Goal: Task Accomplishment & Management: Use online tool/utility

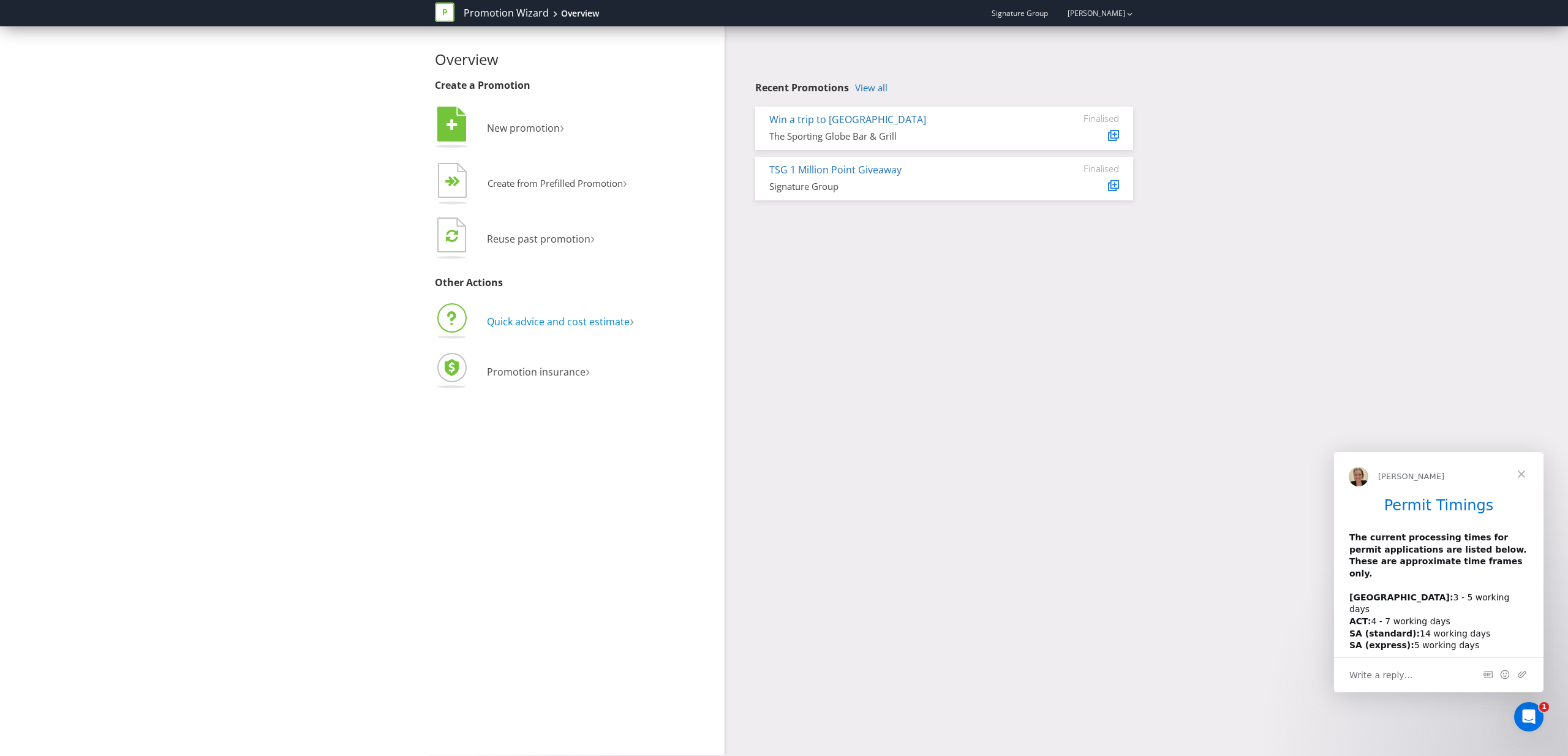
click at [550, 326] on span "Quick advice and cost estimate" at bounding box center [558, 321] width 143 height 14
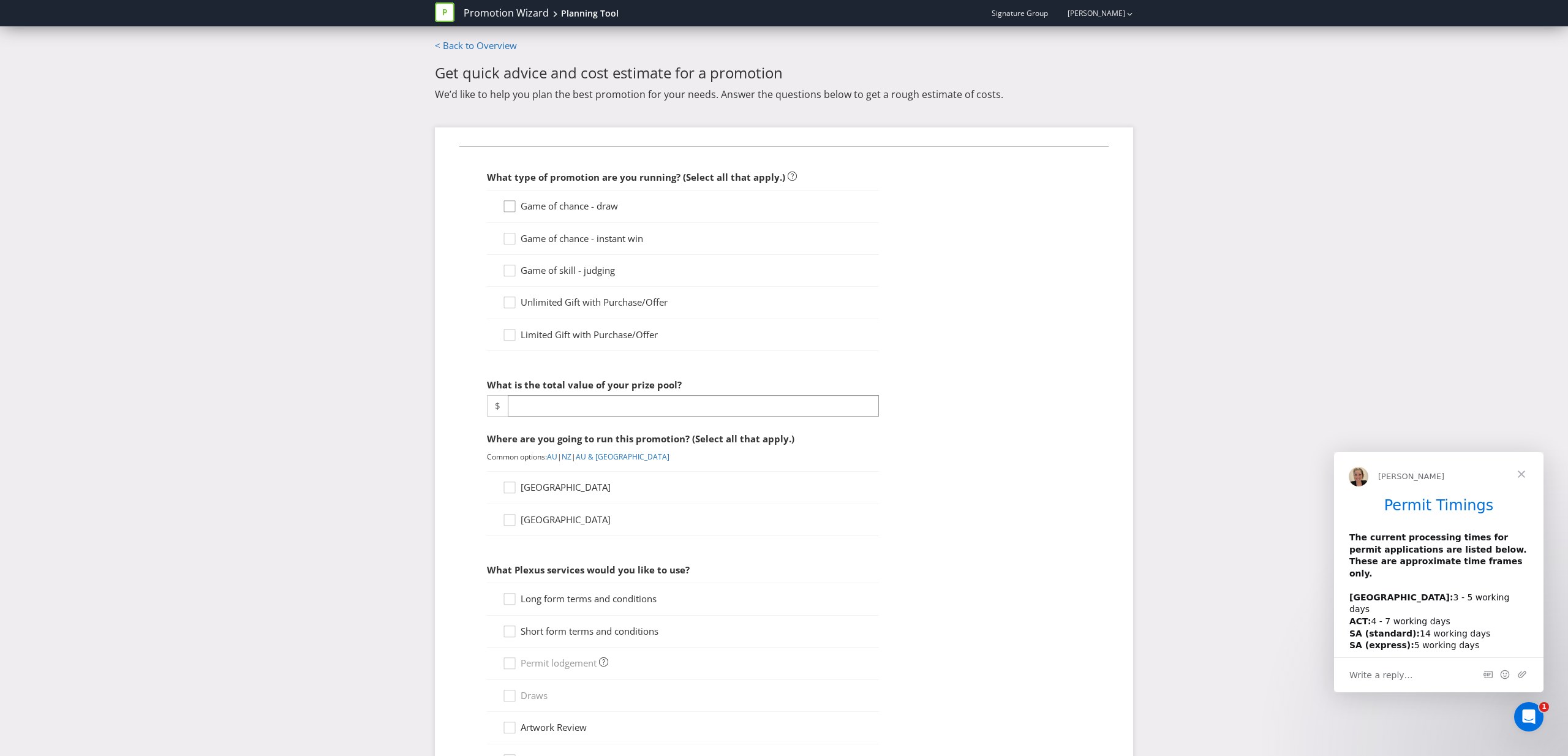
click at [510, 202] on div at bounding box center [509, 202] width 6 height 6
click at [0, 0] on input "Game of chance - draw" at bounding box center [0, 0] width 0 height 0
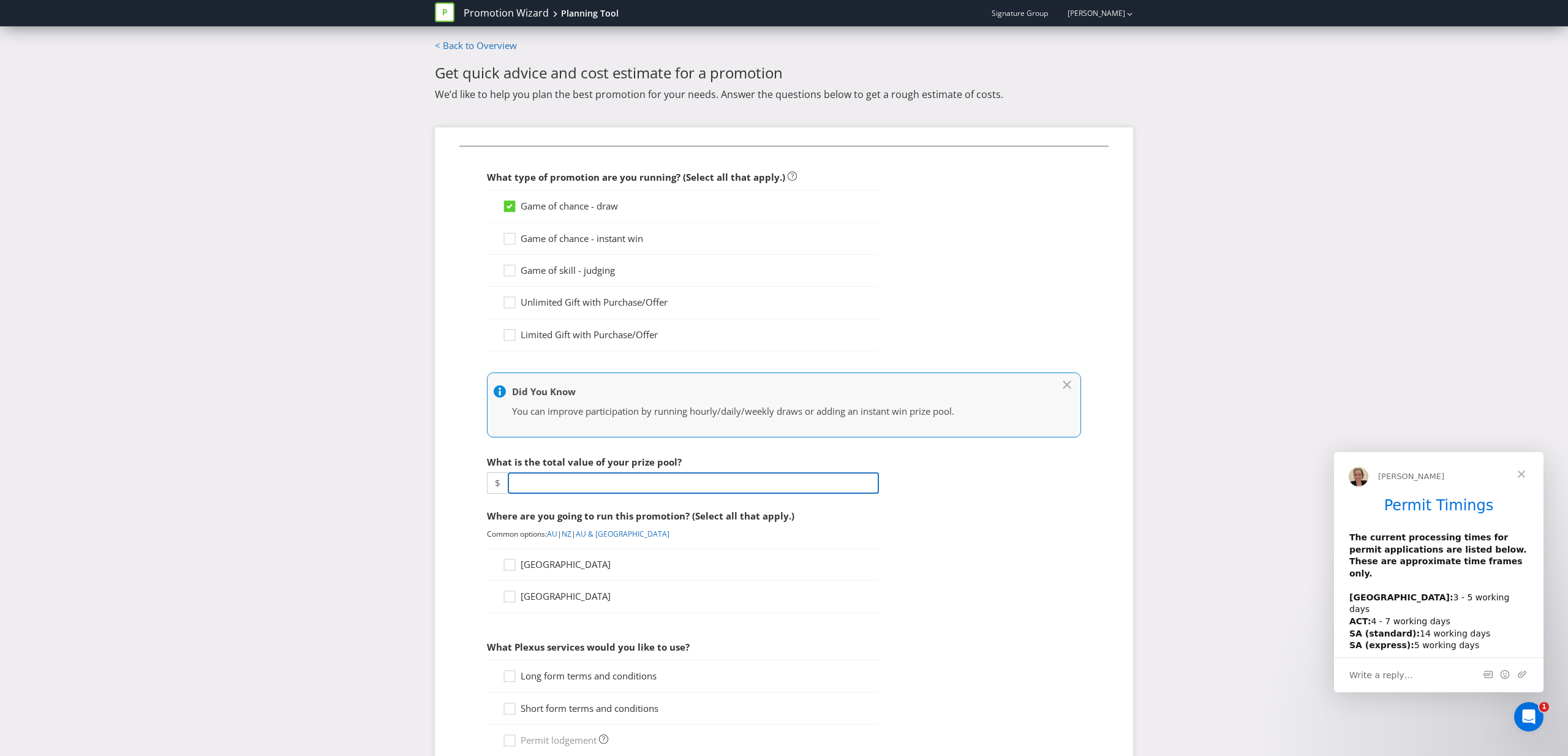
click at [753, 481] on input "number" at bounding box center [693, 483] width 371 height 22
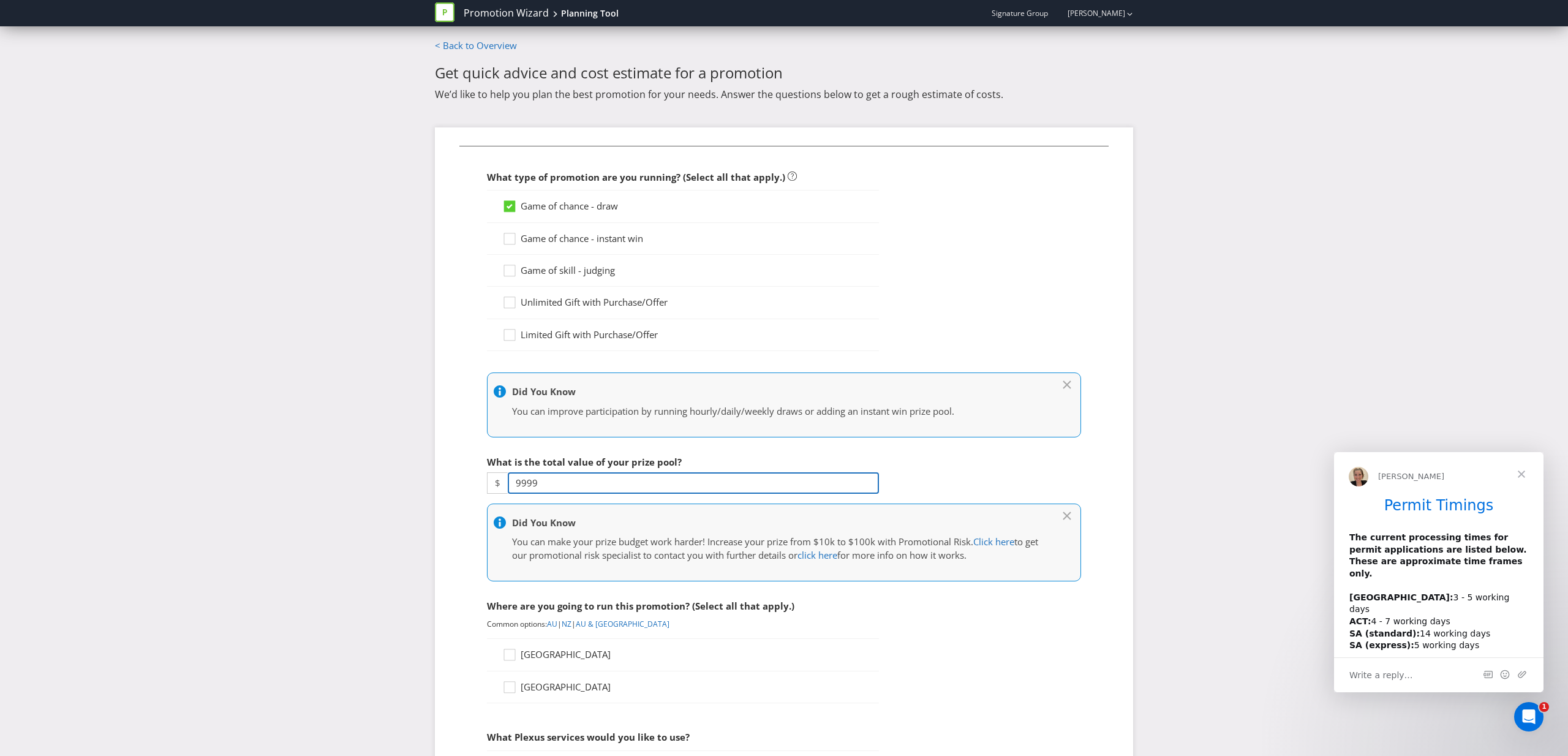
type input "9999"
click at [969, 460] on fieldset "What type of promotion are you running? (Select all that apply.) Game of chance…" at bounding box center [784, 651] width 650 height 1012
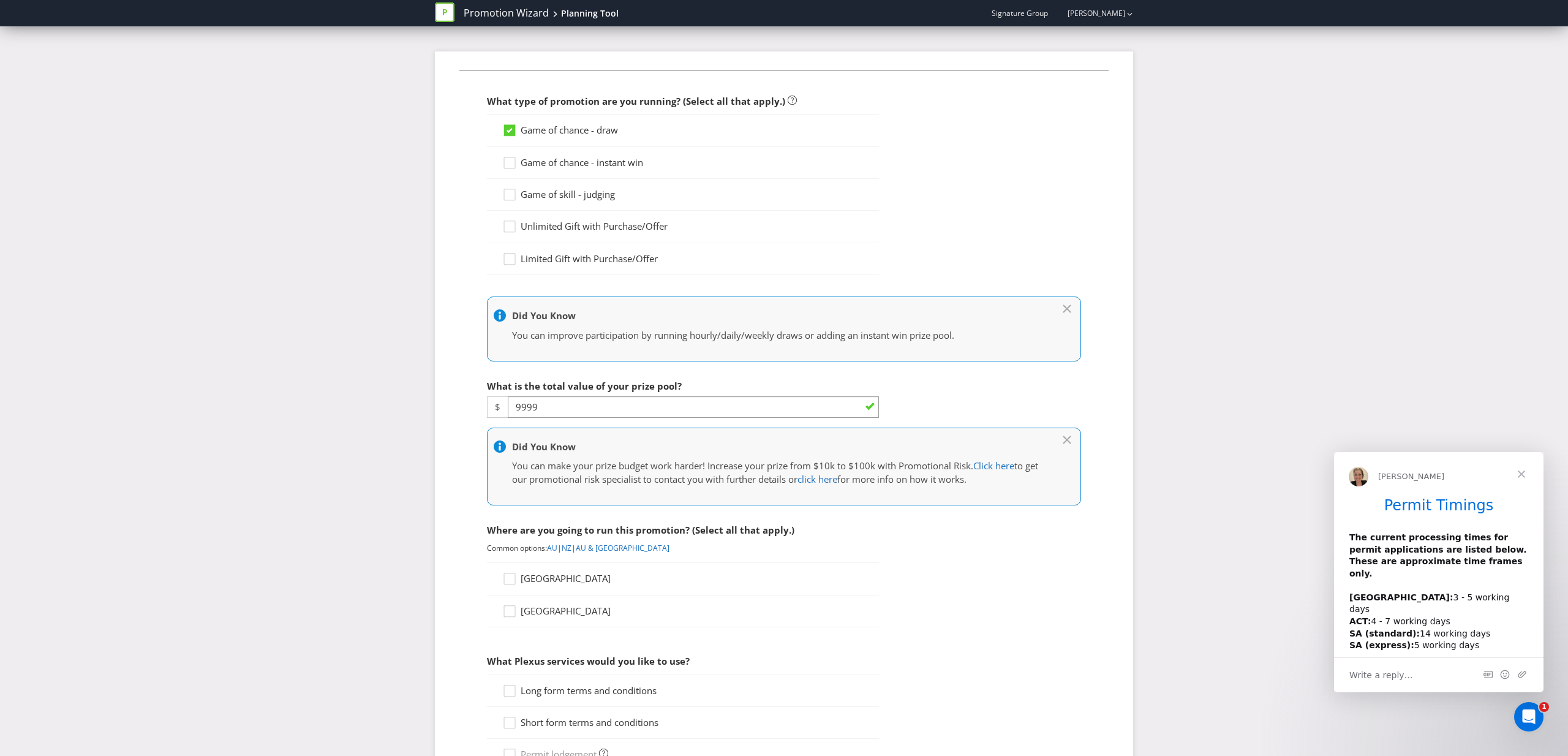
scroll to position [77, 0]
click at [511, 575] on div at bounding box center [509, 573] width 6 height 6
click at [0, 0] on input "[GEOGRAPHIC_DATA]" at bounding box center [0, 0] width 0 height 0
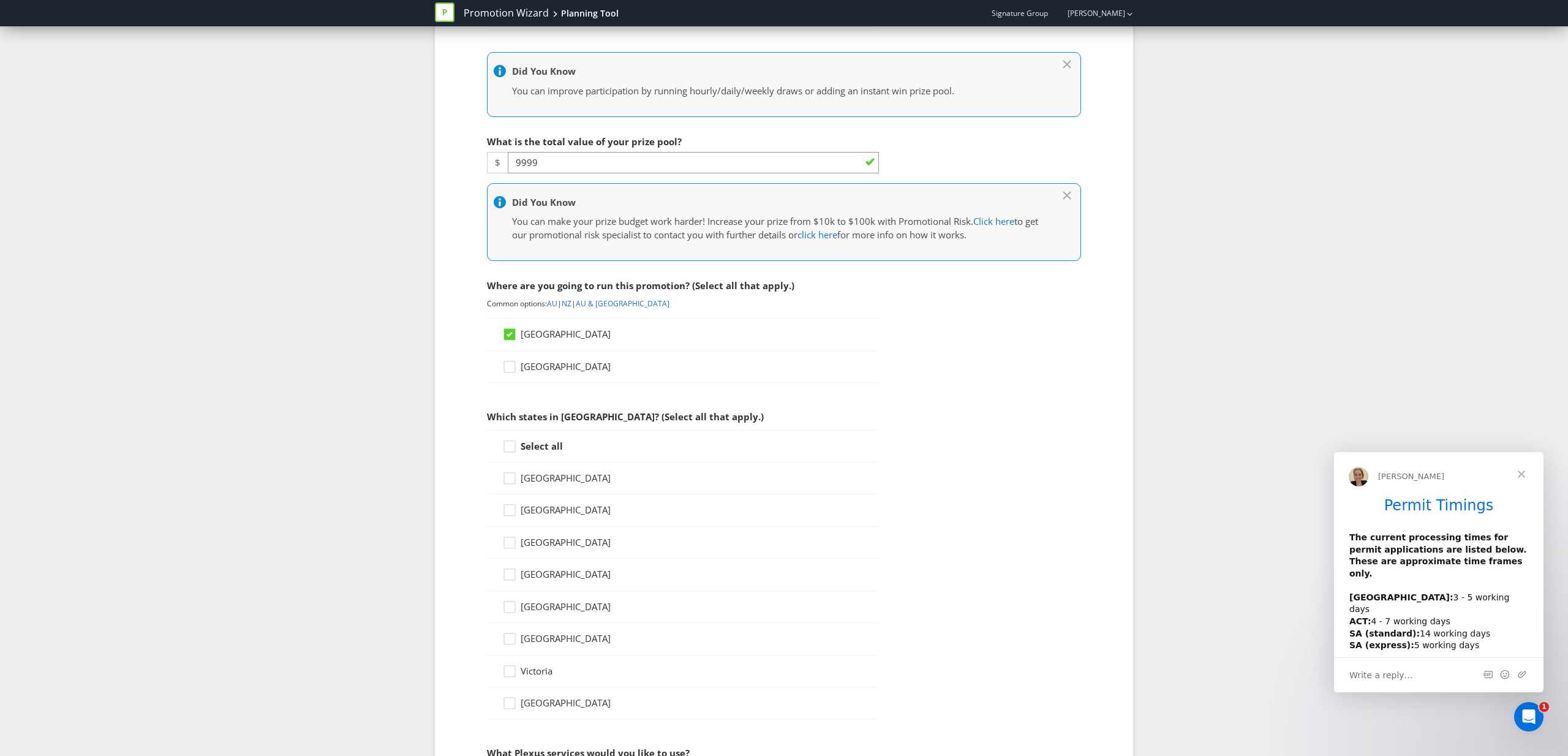
scroll to position [343, 0]
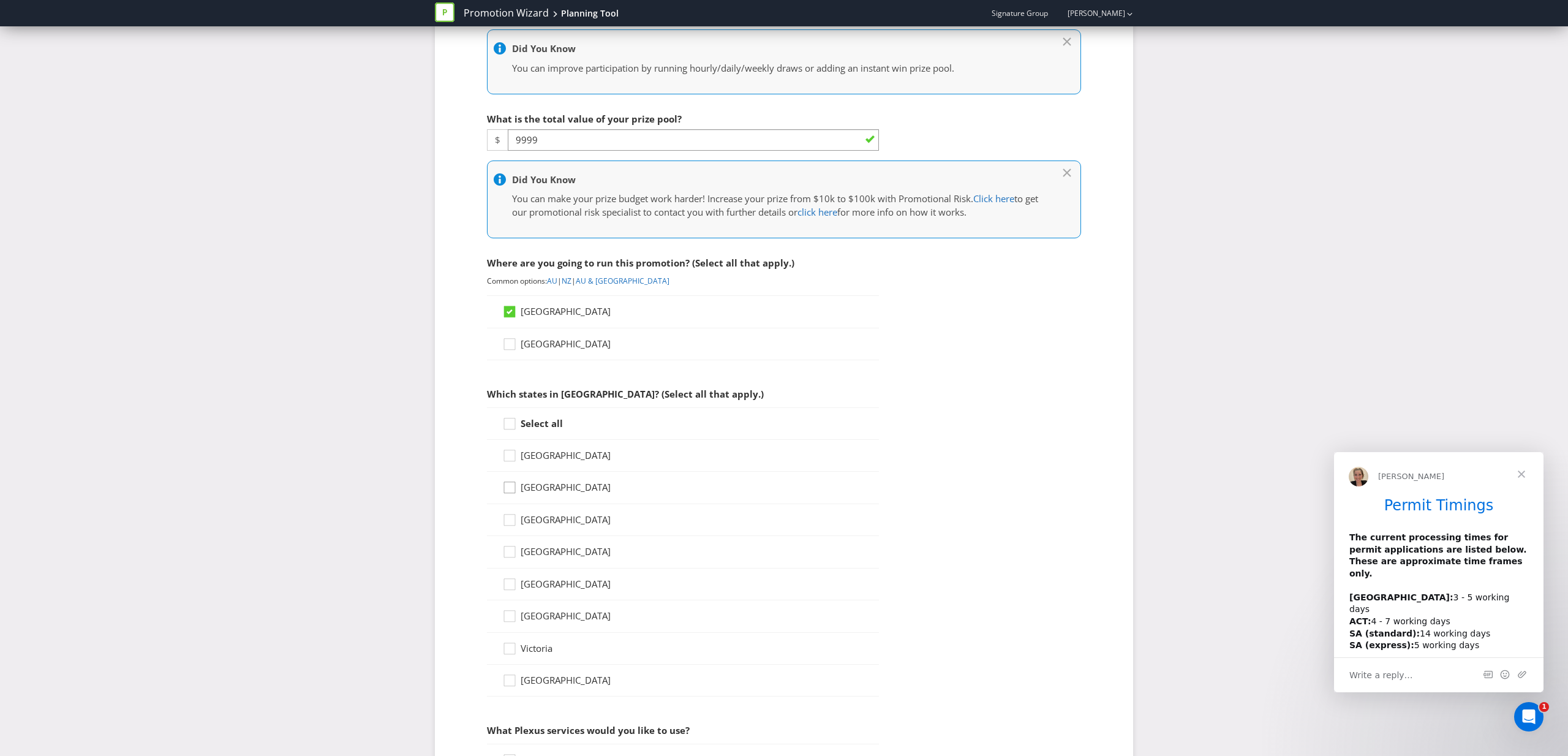
click at [508, 485] on div at bounding box center [509, 483] width 6 height 6
click at [0, 0] on input "[GEOGRAPHIC_DATA]" at bounding box center [0, 0] width 0 height 0
click at [507, 546] on div at bounding box center [509, 547] width 6 height 6
click at [0, 0] on input "[GEOGRAPHIC_DATA]" at bounding box center [0, 0] width 0 height 0
click at [505, 584] on icon at bounding box center [511, 587] width 19 height 19
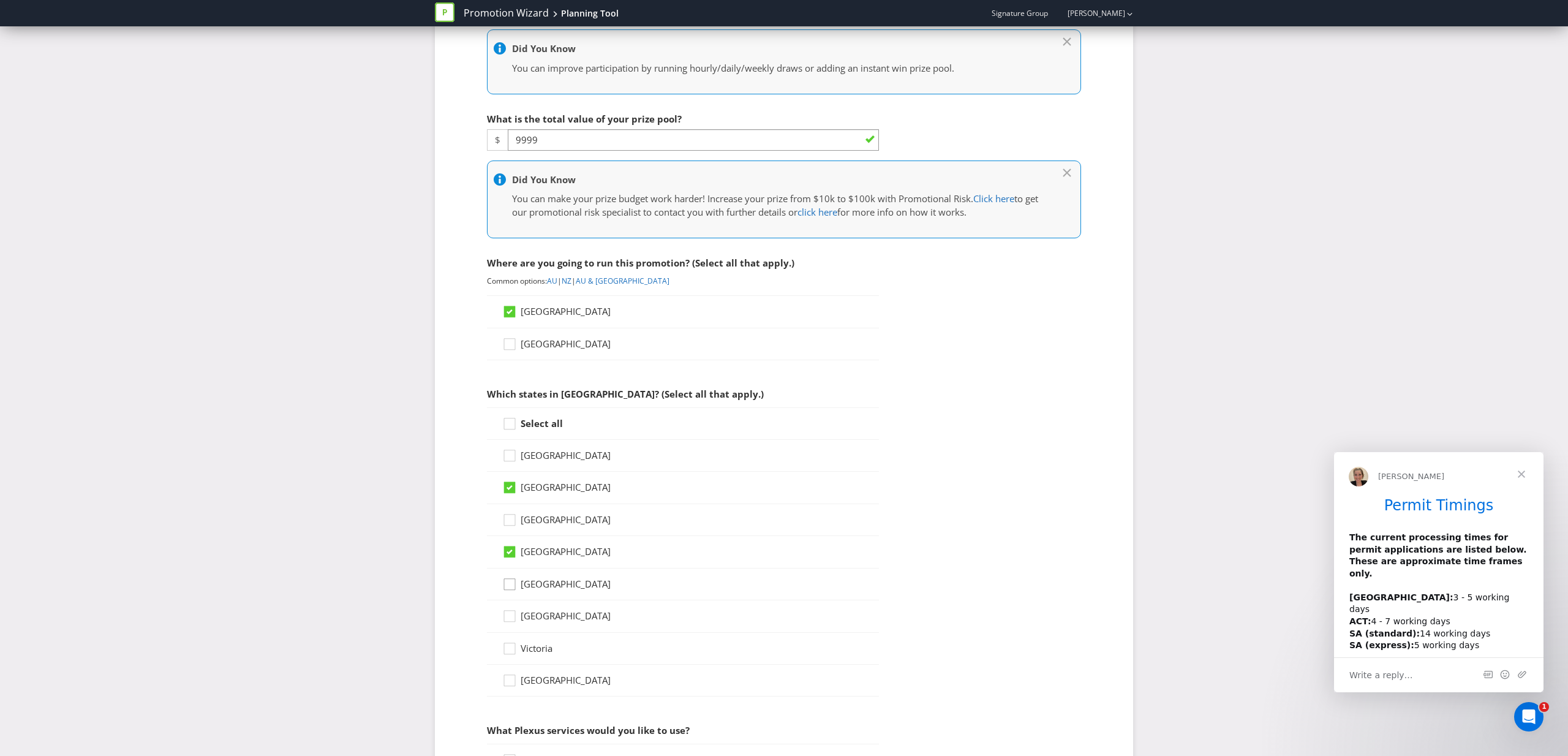
click at [0, 0] on input "[GEOGRAPHIC_DATA]" at bounding box center [0, 0] width 0 height 0
click at [513, 647] on icon at bounding box center [511, 651] width 19 height 19
click at [0, 0] on input "Victoria" at bounding box center [0, 0] width 0 height 0
click at [510, 679] on icon at bounding box center [511, 683] width 19 height 19
click at [0, 0] on input "[GEOGRAPHIC_DATA]" at bounding box center [0, 0] width 0 height 0
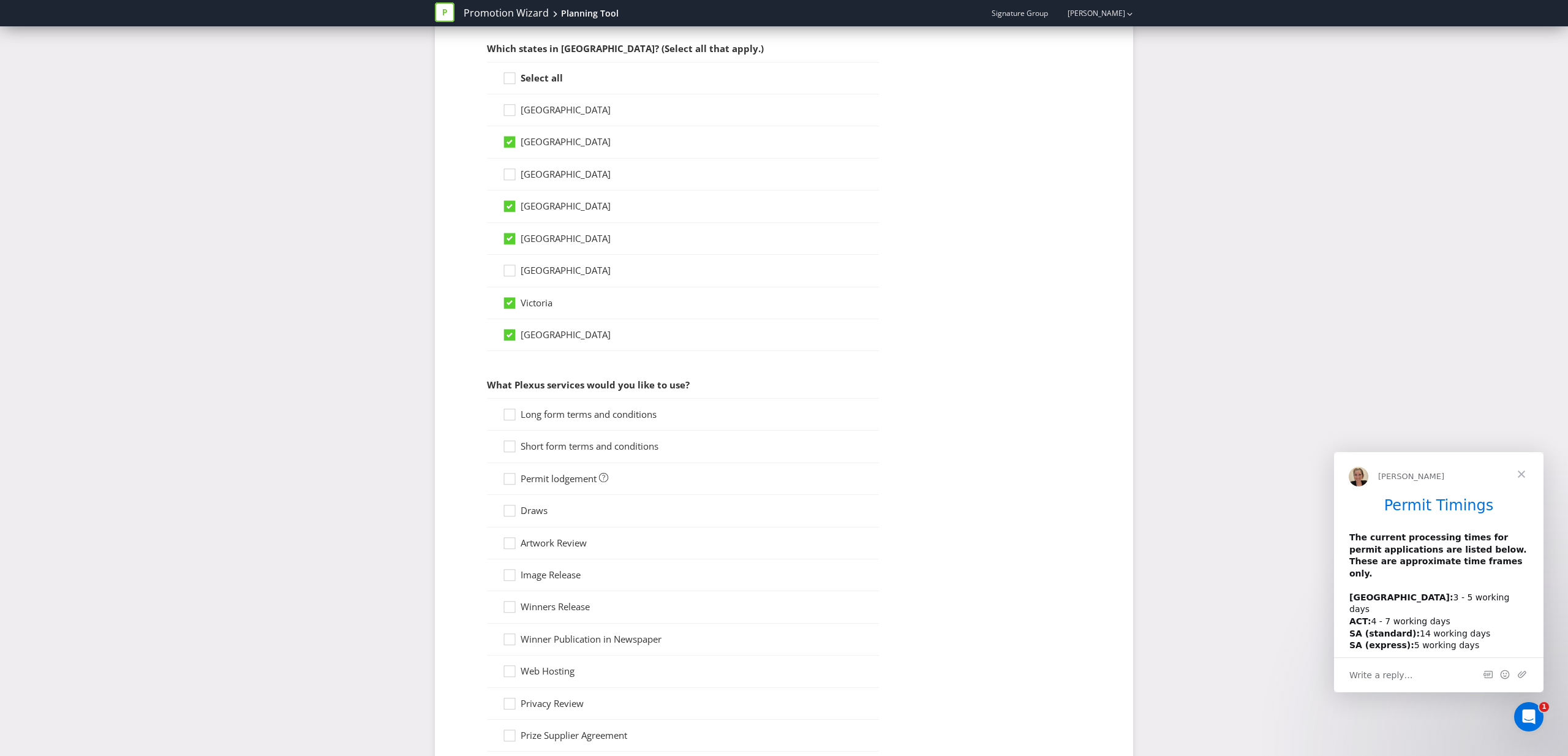
scroll to position [700, 0]
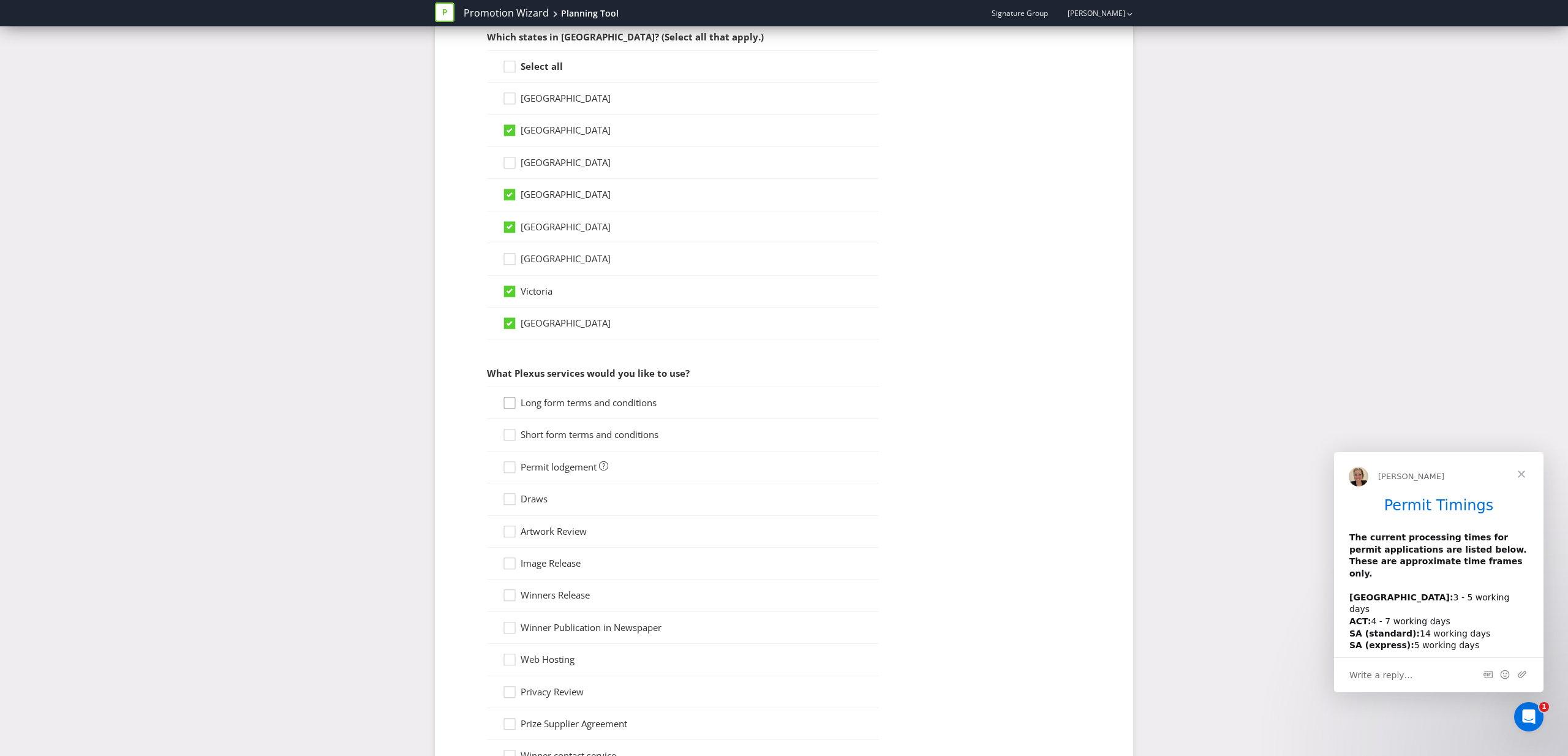
click at [514, 402] on icon at bounding box center [511, 405] width 19 height 19
click at [0, 0] on input "Long form terms and conditions" at bounding box center [0, 0] width 0 height 0
click at [506, 434] on icon at bounding box center [511, 438] width 19 height 19
click at [0, 0] on input "Short form terms and conditions" at bounding box center [0, 0] width 0 height 0
click at [510, 467] on icon at bounding box center [511, 470] width 19 height 19
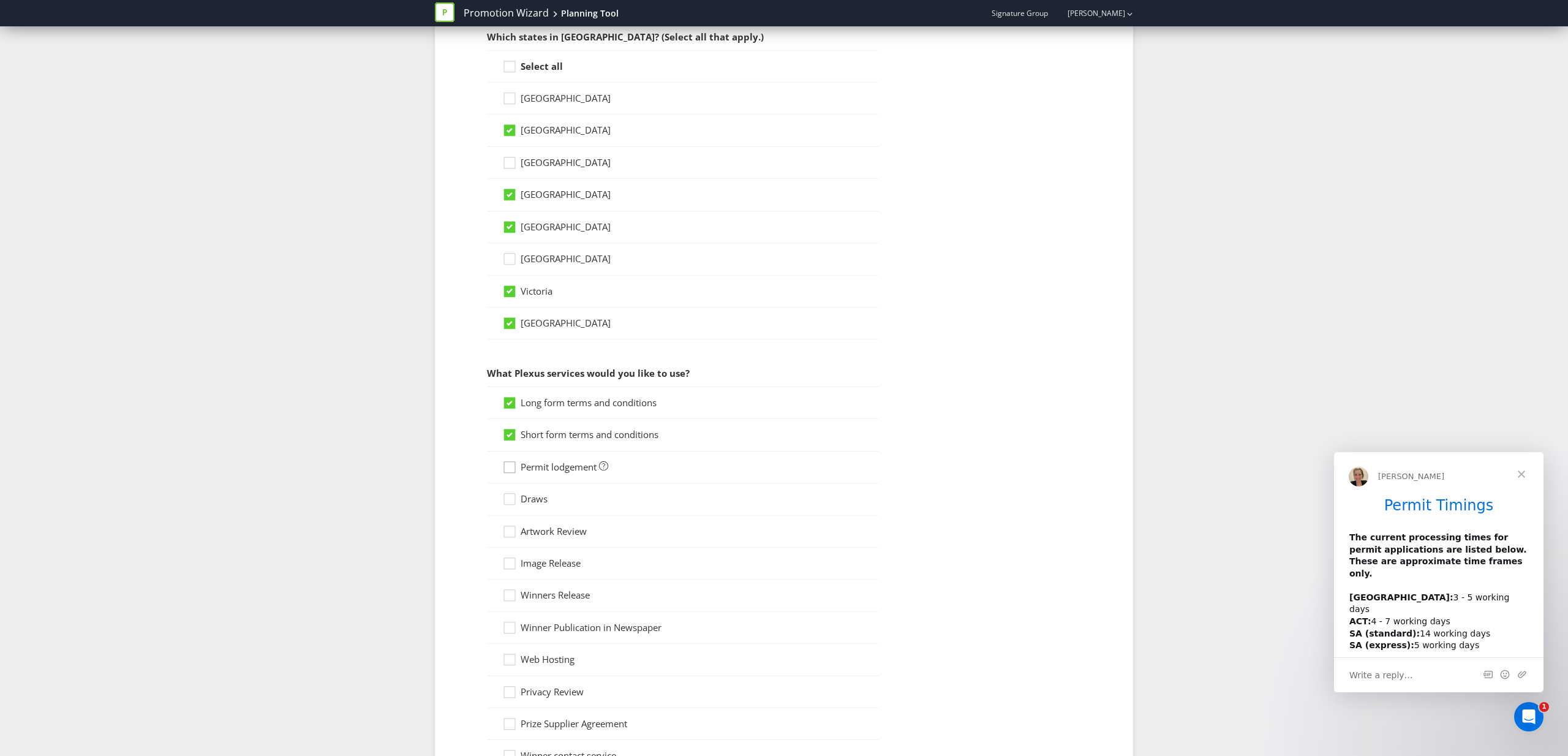
click at [0, 0] on input "Permit lodgement" at bounding box center [0, 0] width 0 height 0
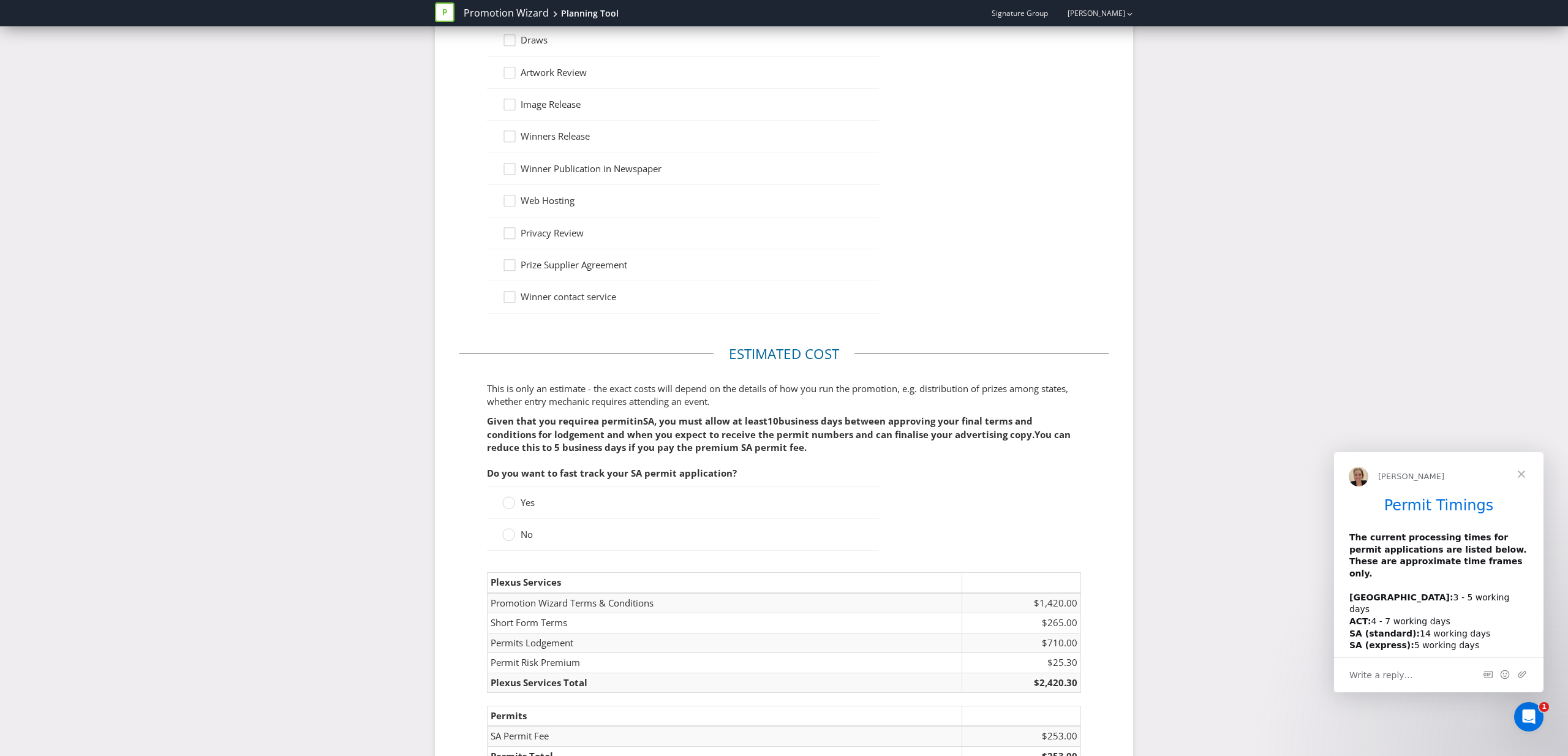
scroll to position [1179, 0]
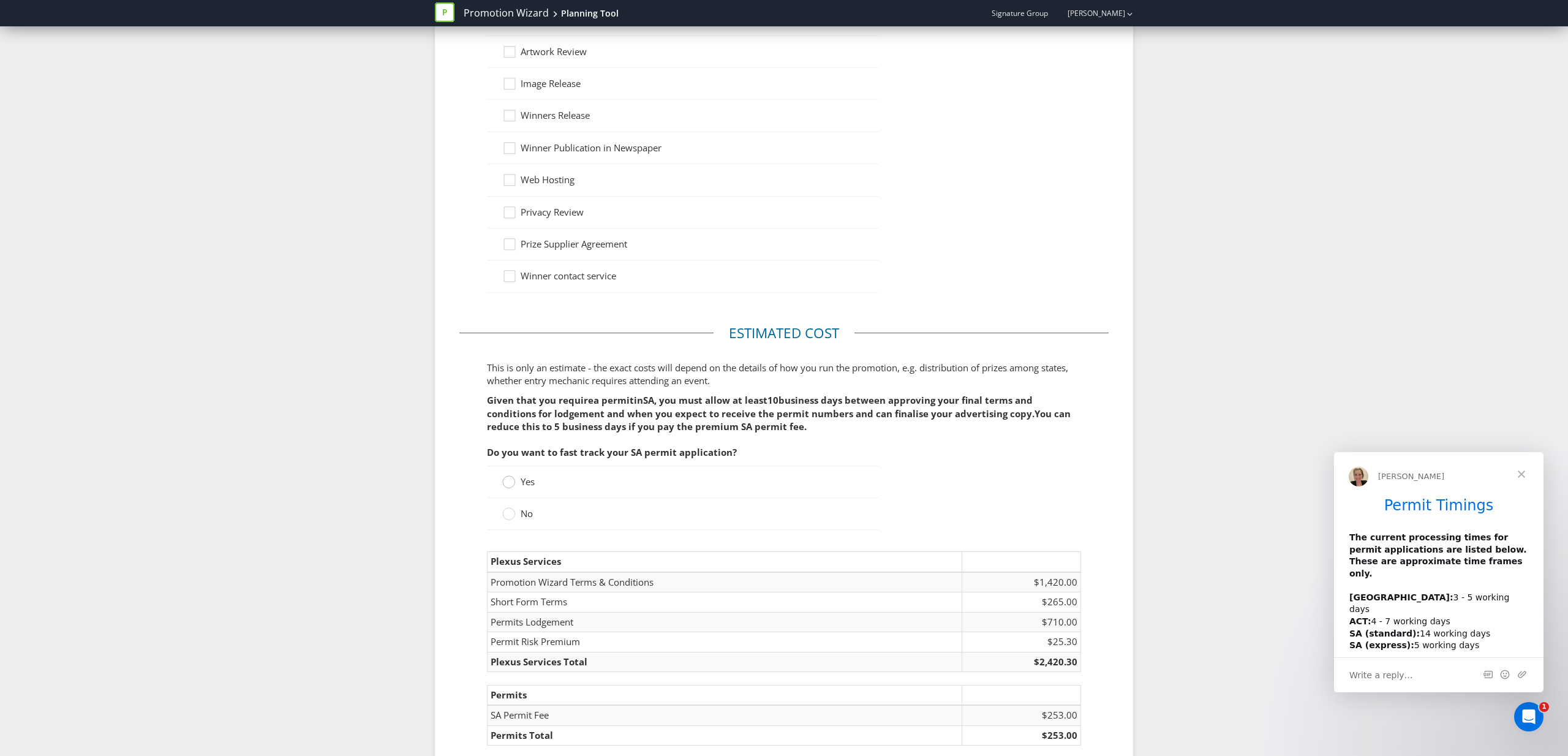
click at [506, 482] on circle at bounding box center [509, 481] width 12 height 12
click at [0, 0] on input "Yes" at bounding box center [0, 0] width 0 height 0
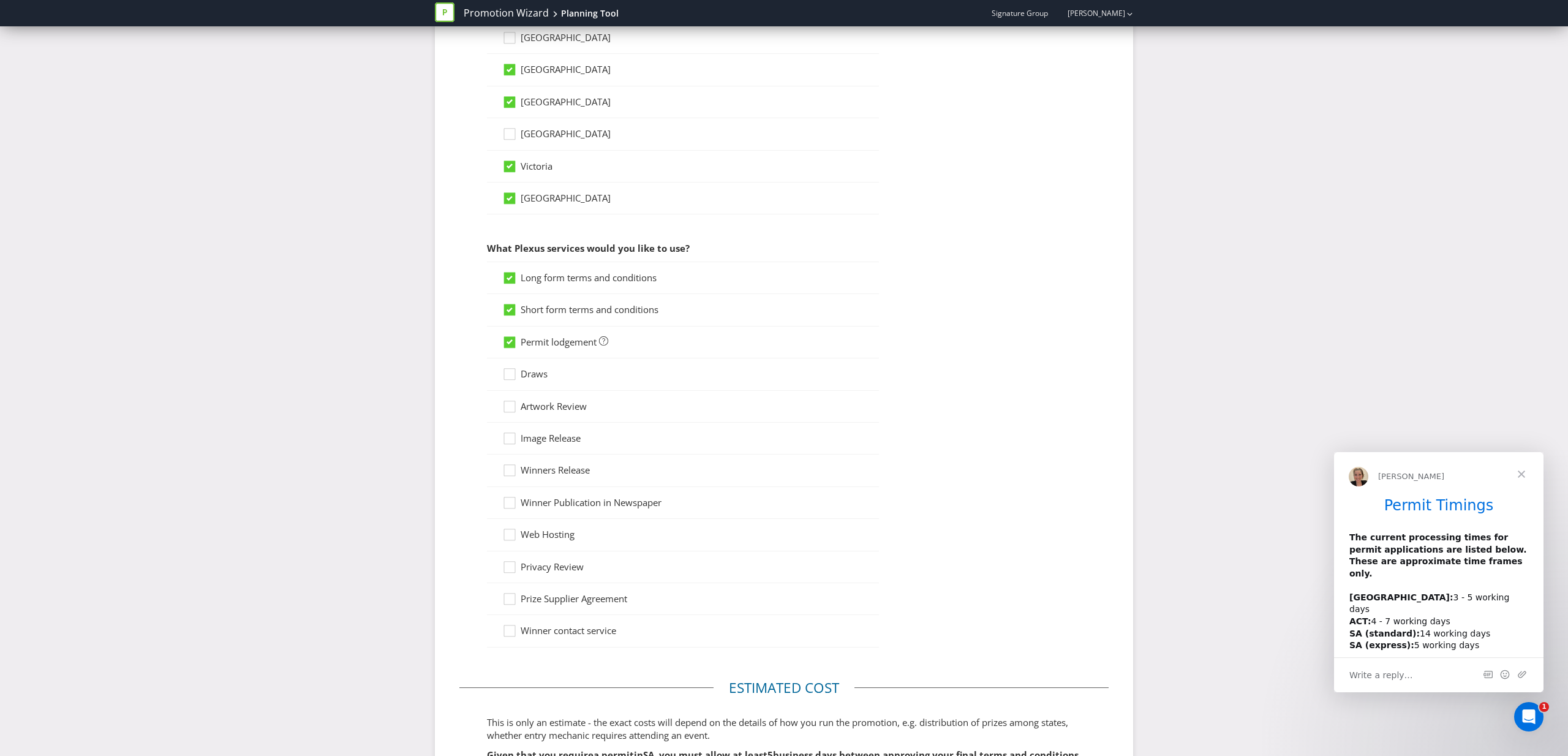
scroll to position [808, 0]
